Goal: Communication & Community: Participate in discussion

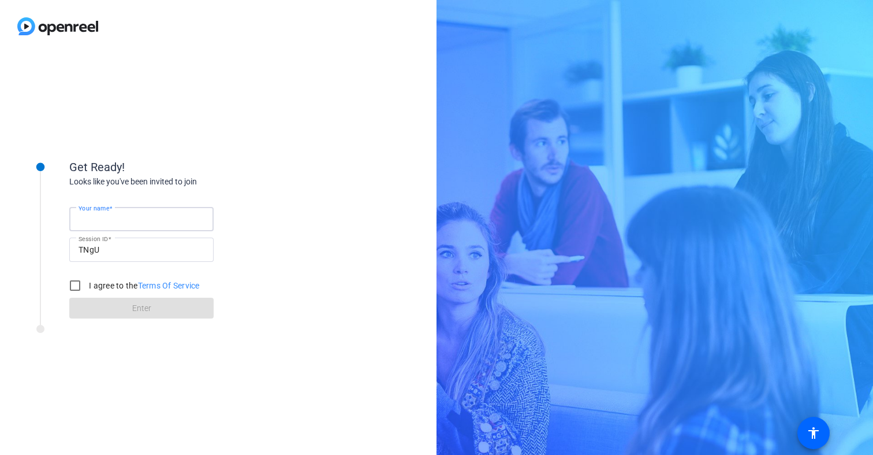
click at [189, 214] on input "Your name" at bounding box center [142, 219] width 126 height 14
type input "[PERSON_NAME]"
click at [77, 285] on input "I agree to the Terms Of Service" at bounding box center [75, 285] width 23 height 23
checkbox input "true"
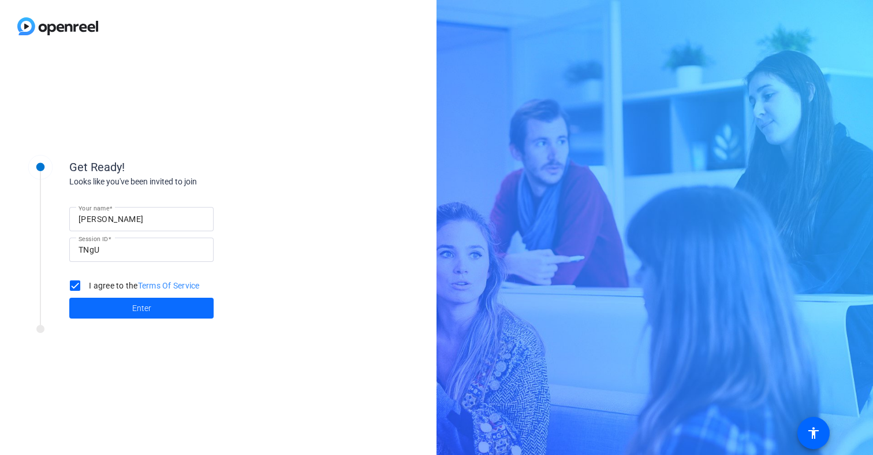
click at [124, 306] on span at bounding box center [141, 308] width 144 height 28
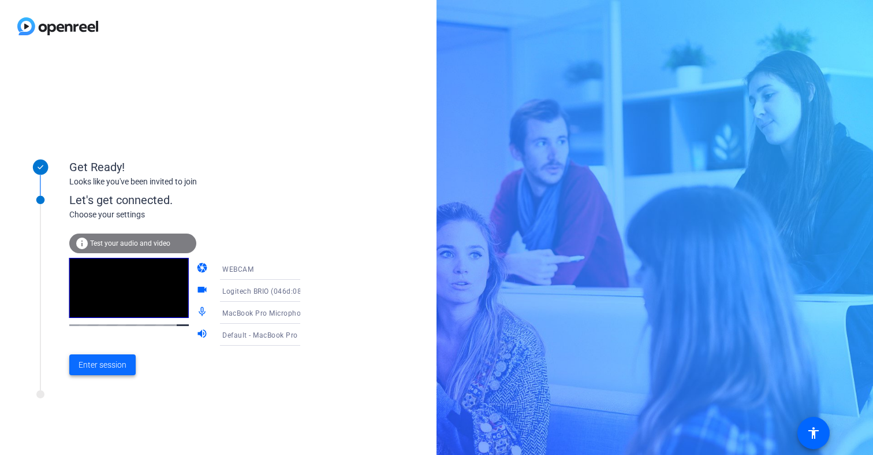
click at [124, 367] on span "Enter session" at bounding box center [103, 365] width 48 height 12
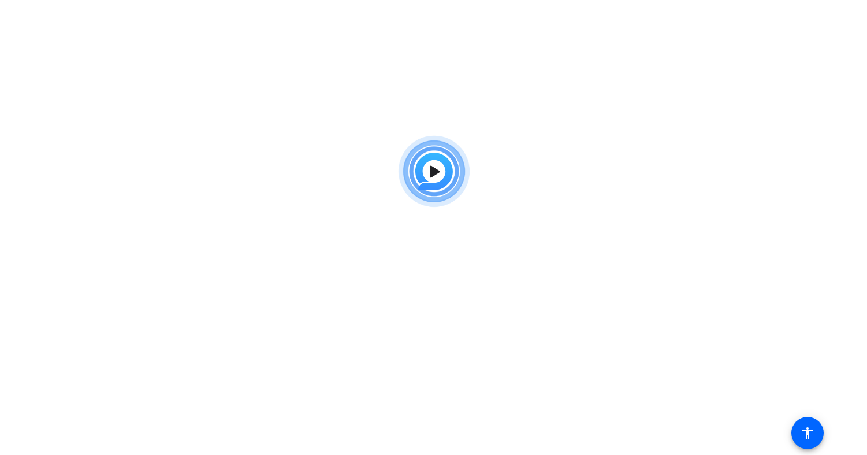
click at [435, 174] on img at bounding box center [433, 171] width 85 height 83
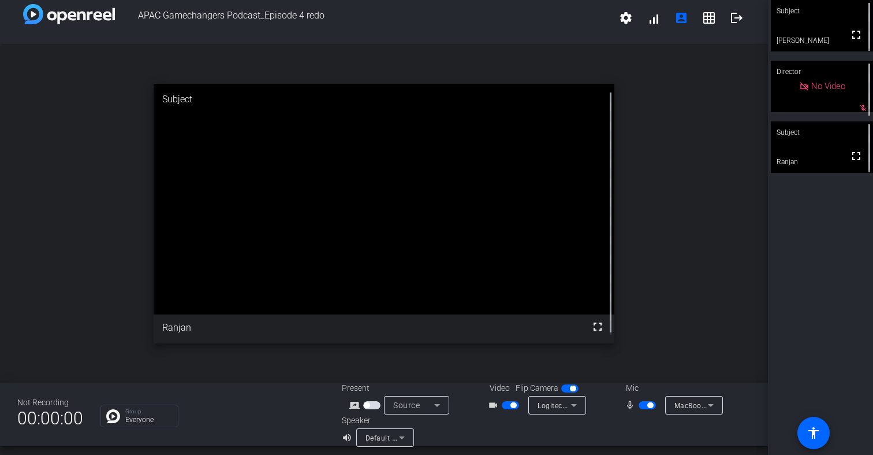
scroll to position [13, 0]
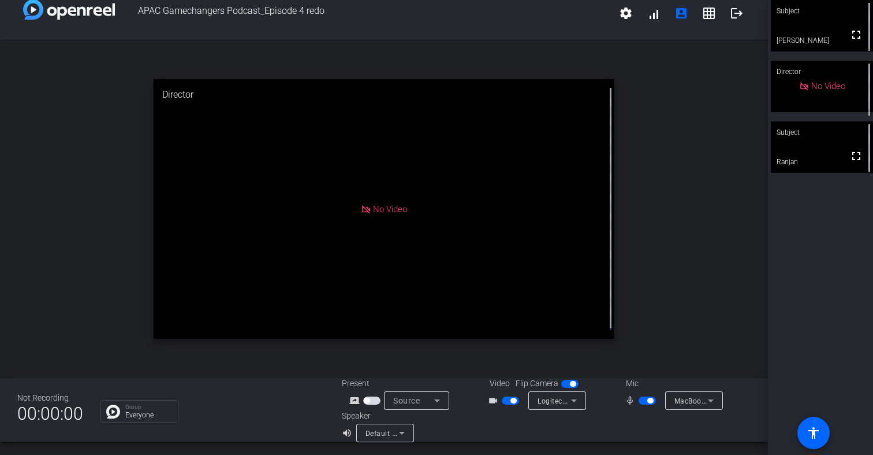
click at [710, 401] on icon at bounding box center [711, 400] width 14 height 14
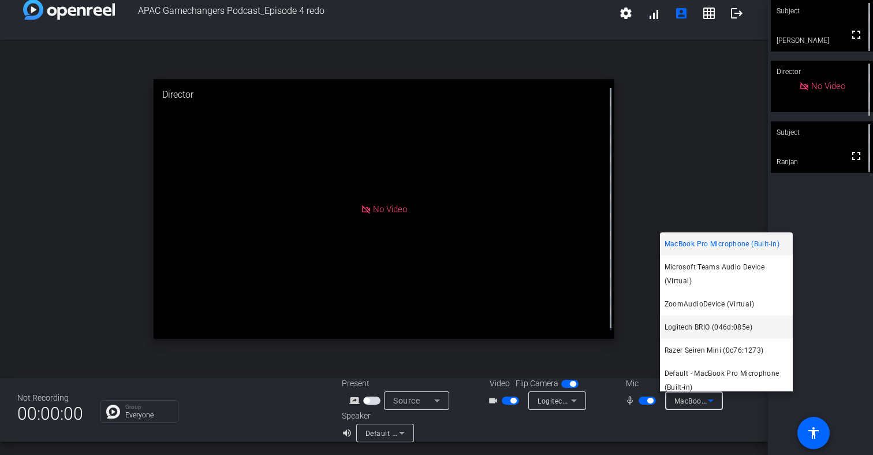
click at [706, 330] on span "Logitech BRIO (046d:085e)" at bounding box center [709, 327] width 88 height 14
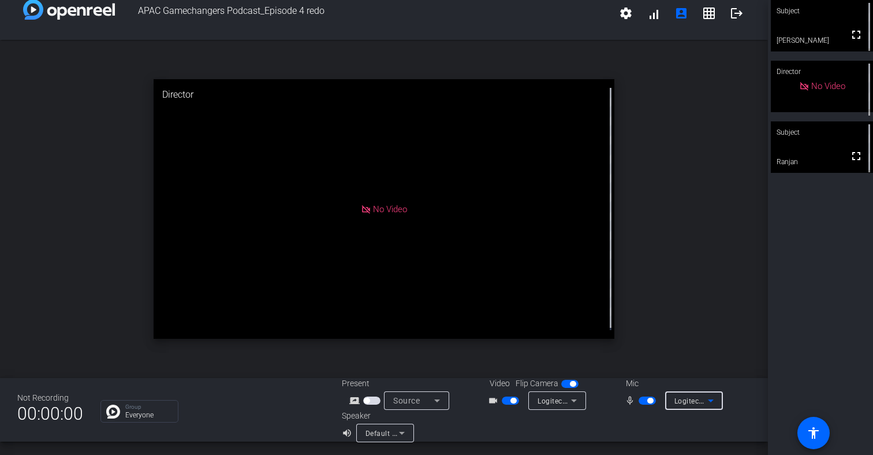
click at [691, 399] on span "Logitech BRIO (046d:085e)" at bounding box center [720, 400] width 90 height 9
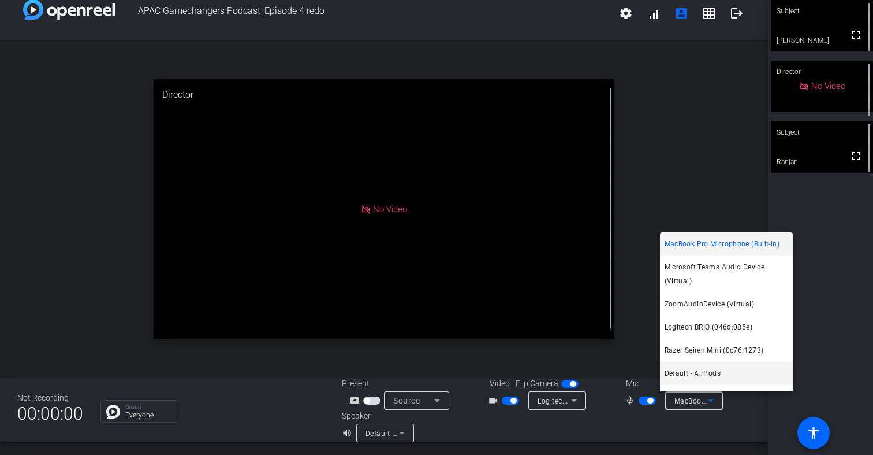
click at [720, 374] on mat-option "Default - AirPods" at bounding box center [726, 373] width 133 height 23
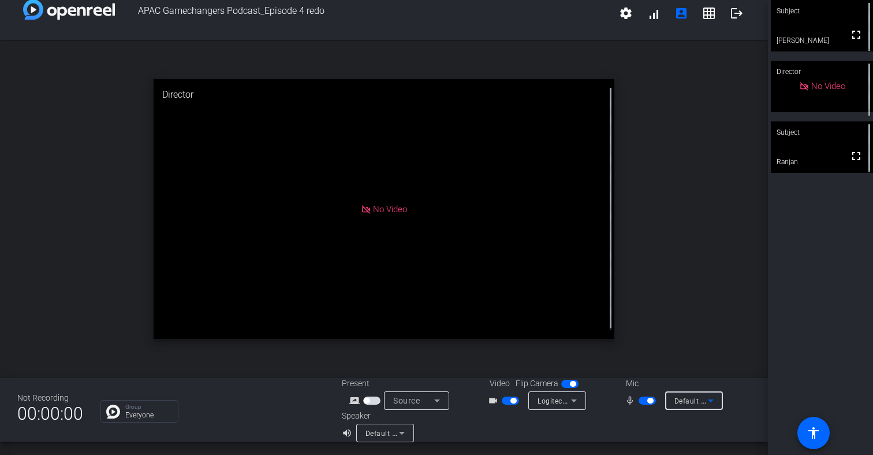
click at [687, 403] on span "Default - AirPods" at bounding box center [704, 400] width 58 height 9
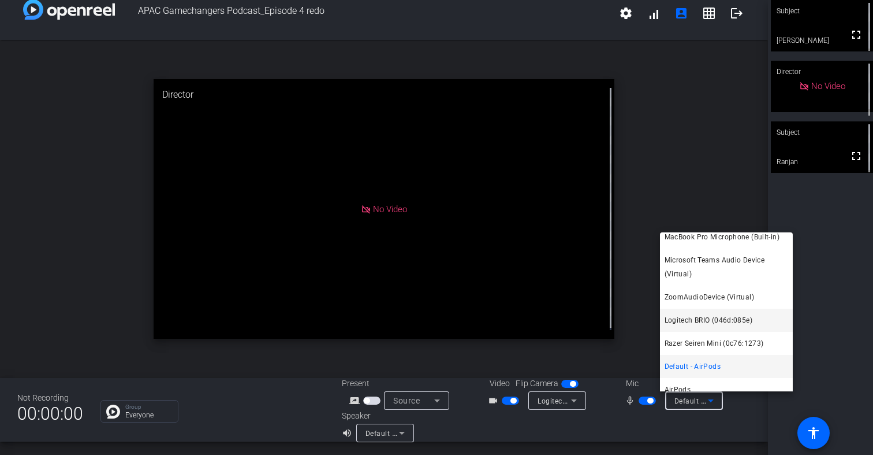
scroll to position [17, 0]
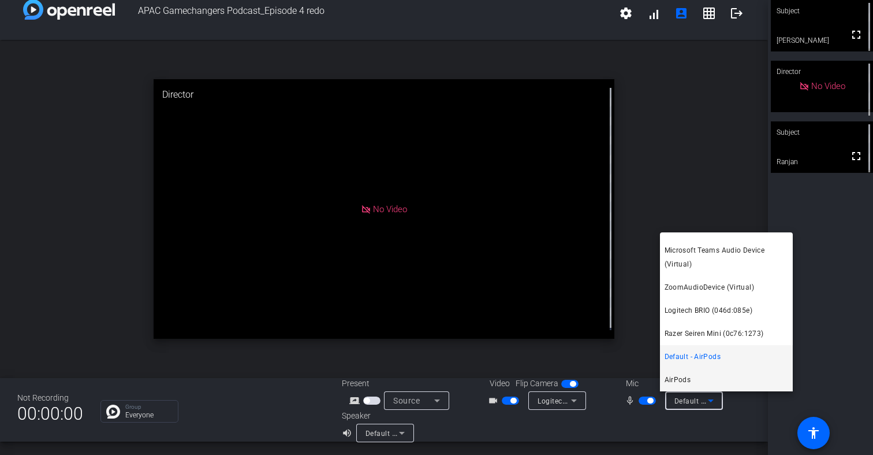
click at [699, 379] on mat-option "AirPods" at bounding box center [726, 379] width 133 height 23
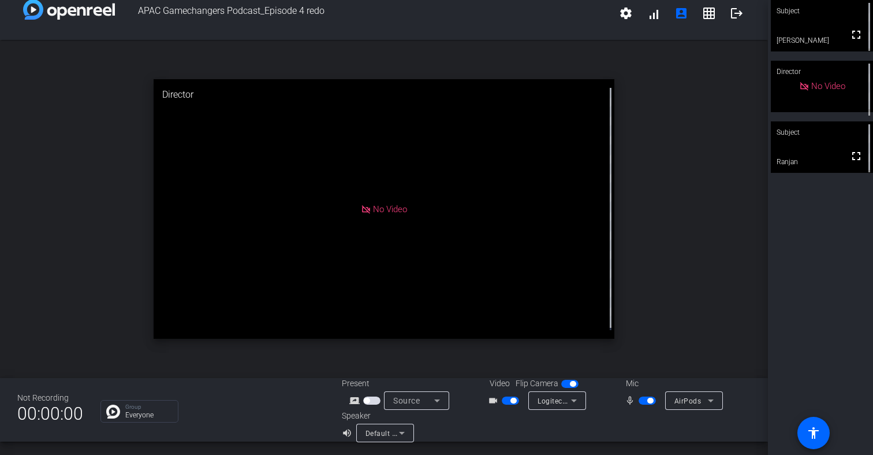
click at [815, 242] on div "Subject fullscreen [PERSON_NAME] Director No Video Subject fullscreen Ranjan" at bounding box center [820, 227] width 105 height 455
click at [708, 398] on icon at bounding box center [711, 400] width 14 height 14
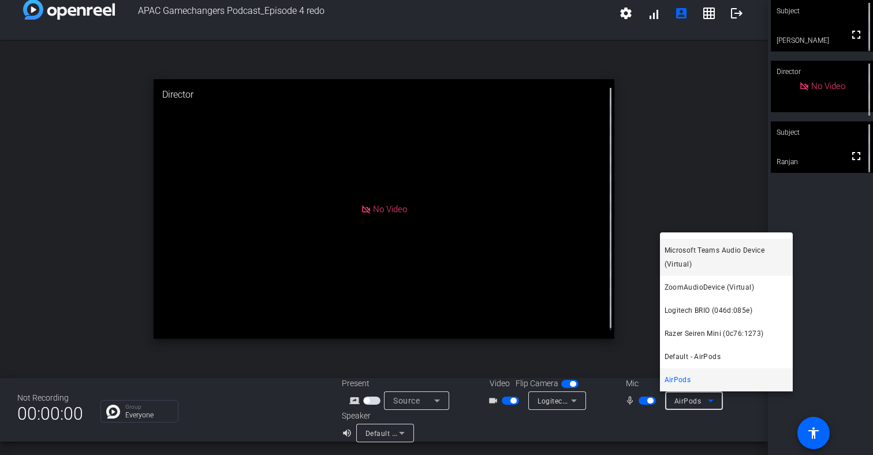
scroll to position [0, 0]
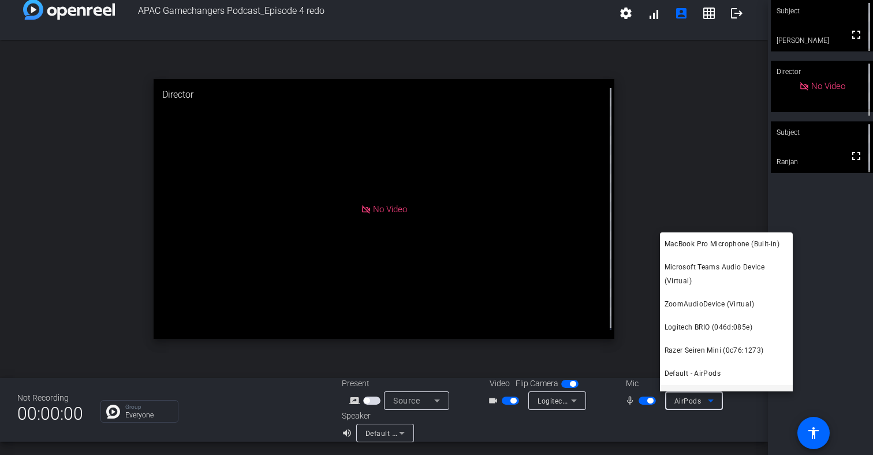
click at [686, 186] on div at bounding box center [436, 227] width 873 height 455
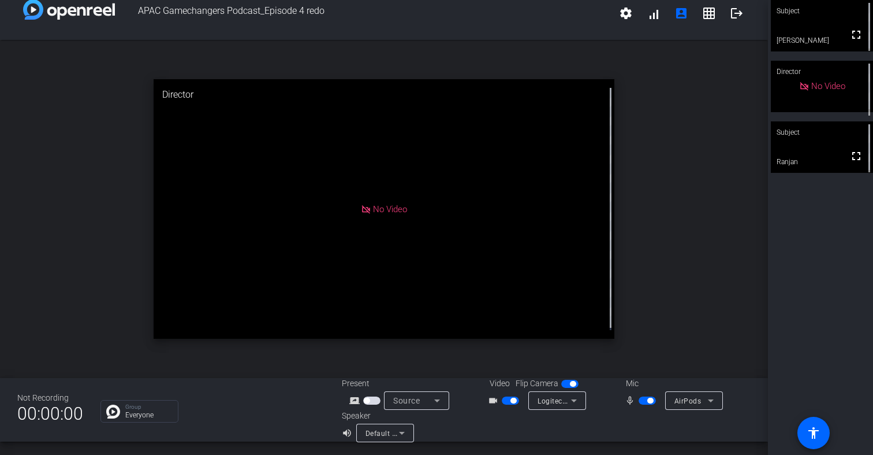
click at [704, 397] on icon at bounding box center [711, 400] width 14 height 14
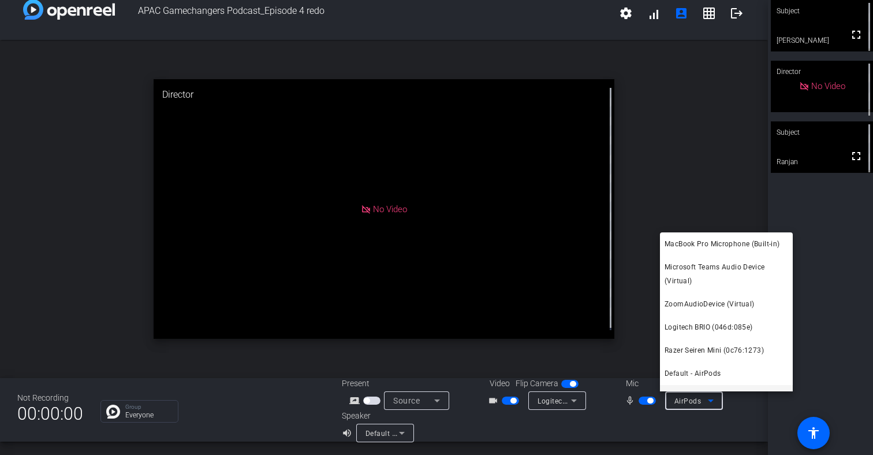
scroll to position [17, 0]
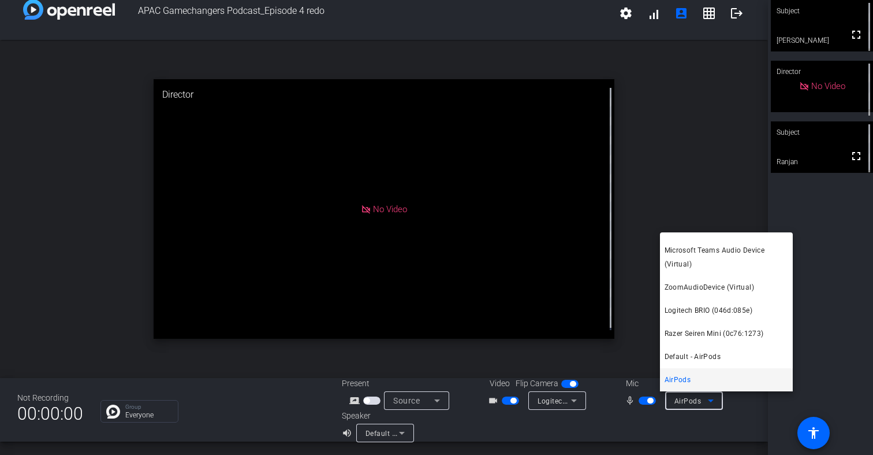
click at [598, 422] on div at bounding box center [436, 227] width 873 height 455
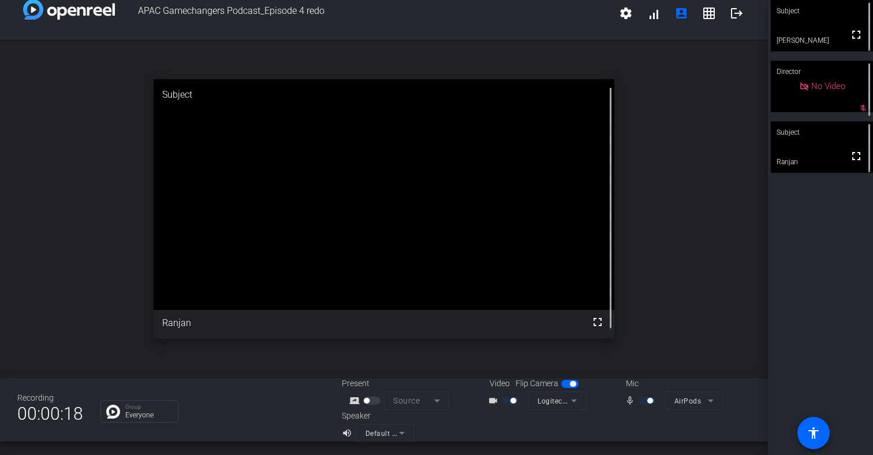
click at [636, 179] on div "open_in_new Subject fullscreen Ranjan" at bounding box center [384, 209] width 768 height 338
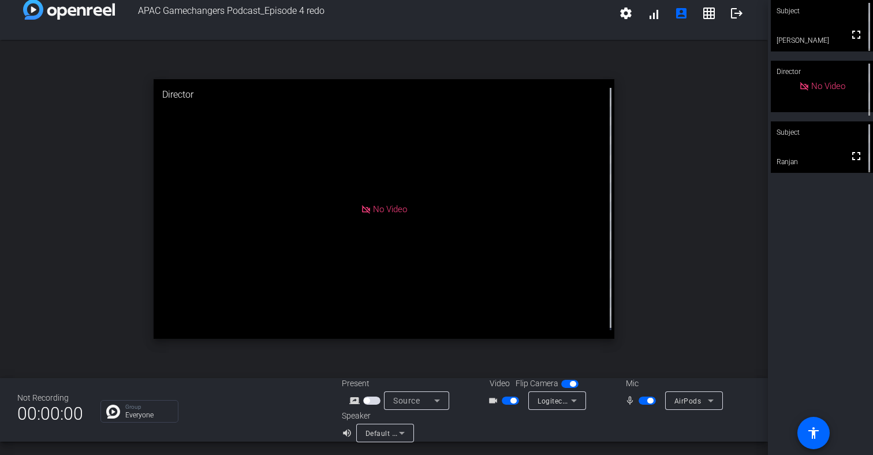
click at [565, 385] on span "button" at bounding box center [569, 383] width 17 height 8
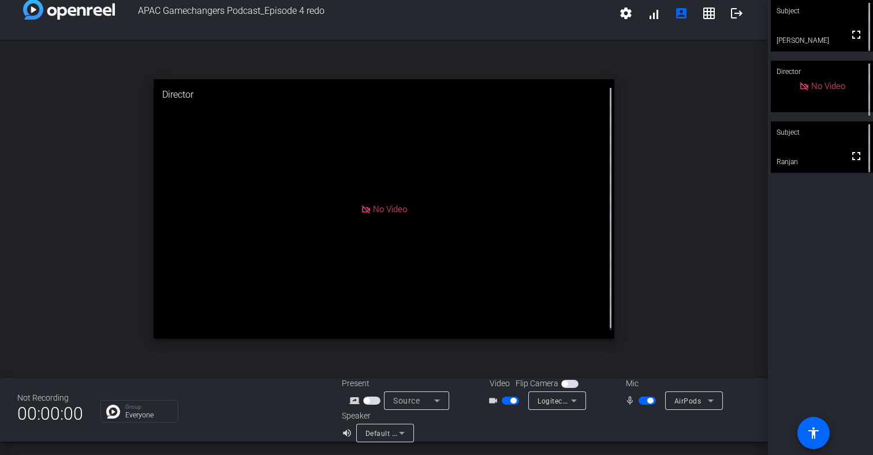
click at [565, 385] on span "button" at bounding box center [569, 383] width 17 height 8
click at [511, 401] on span "button" at bounding box center [514, 400] width 6 height 6
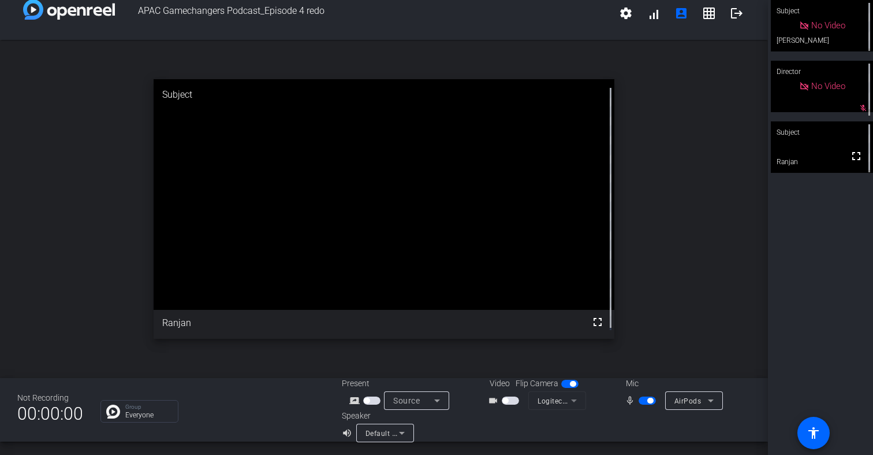
click at [507, 401] on span "button" at bounding box center [510, 400] width 17 height 8
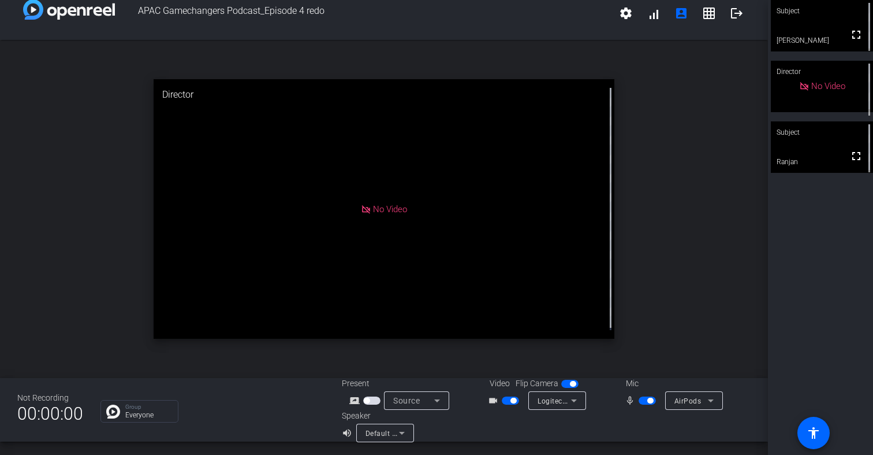
click at [507, 403] on span "button" at bounding box center [510, 400] width 17 height 8
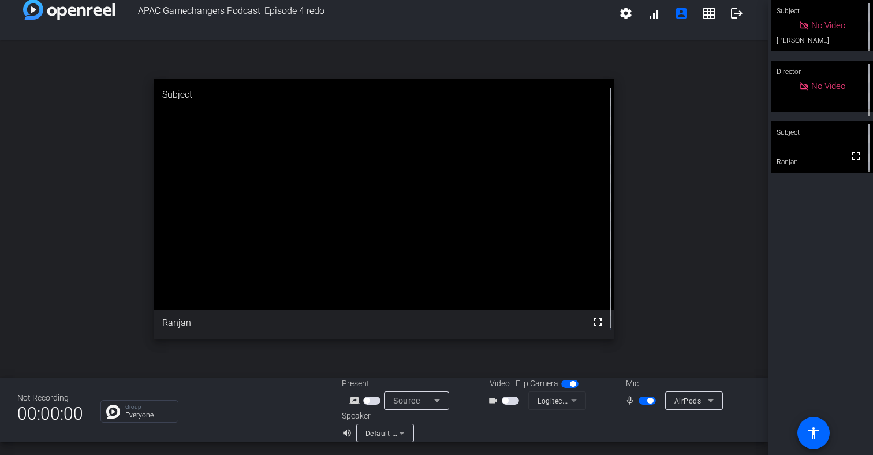
click at [505, 403] on span "button" at bounding box center [510, 400] width 17 height 8
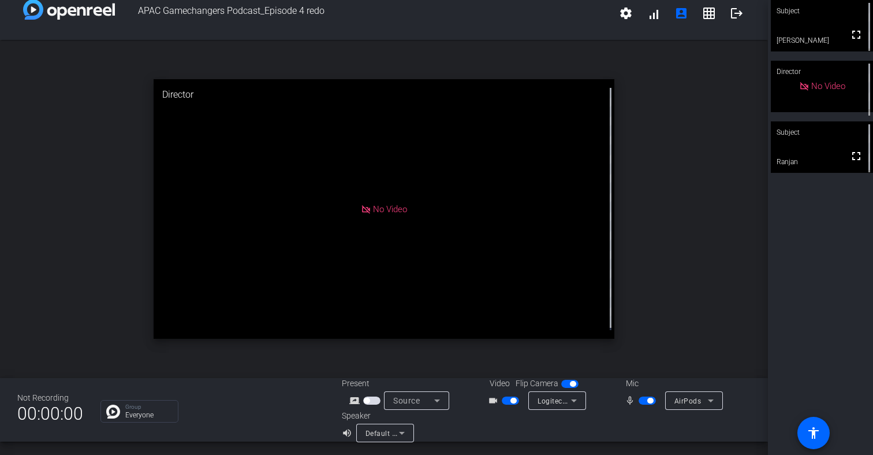
click at [508, 403] on span "button" at bounding box center [510, 400] width 17 height 8
click at [724, 21] on span at bounding box center [737, 13] width 28 height 28
click at [730, 11] on mat-icon "logout" at bounding box center [737, 13] width 14 height 14
